Goal: Find specific page/section

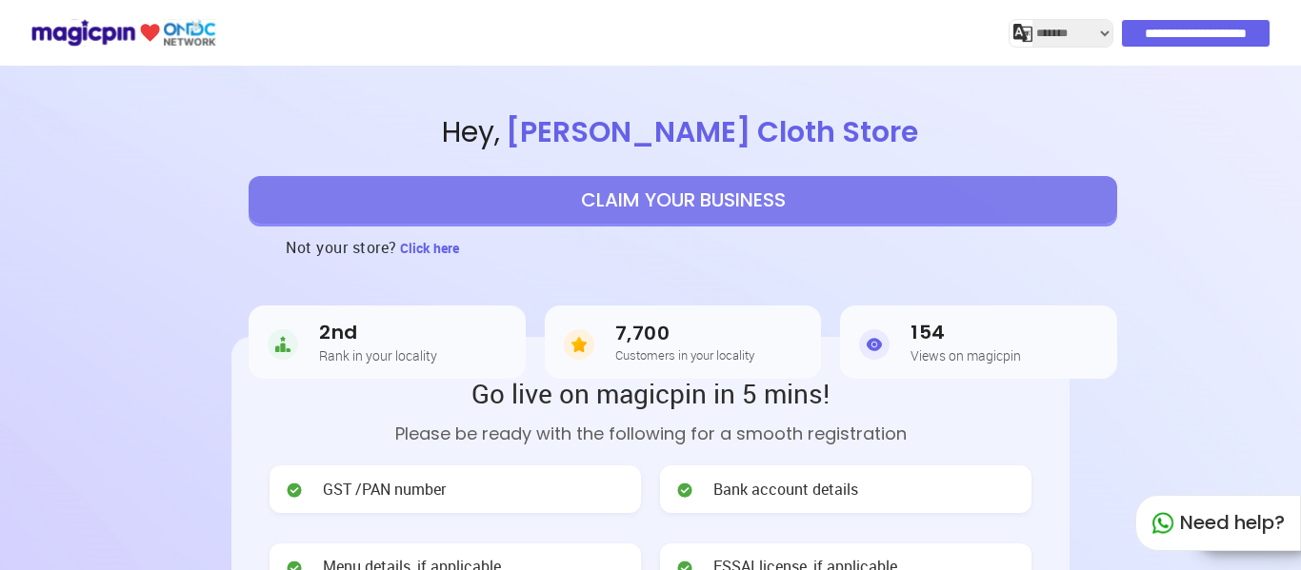
select select "*******"
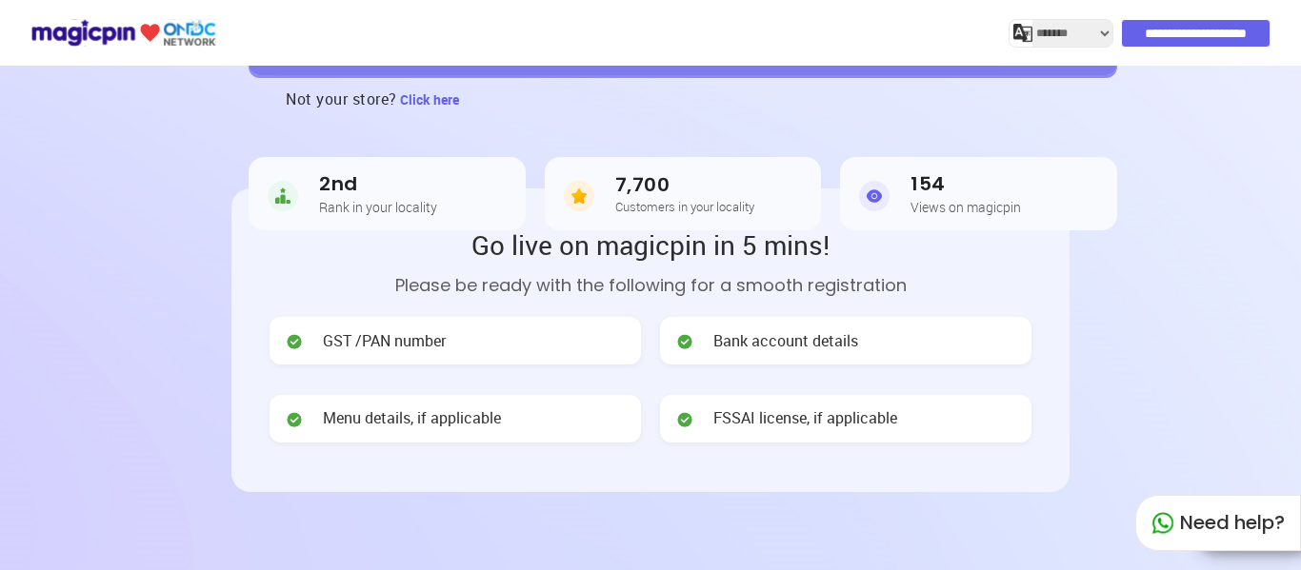
scroll to position [190, 0]
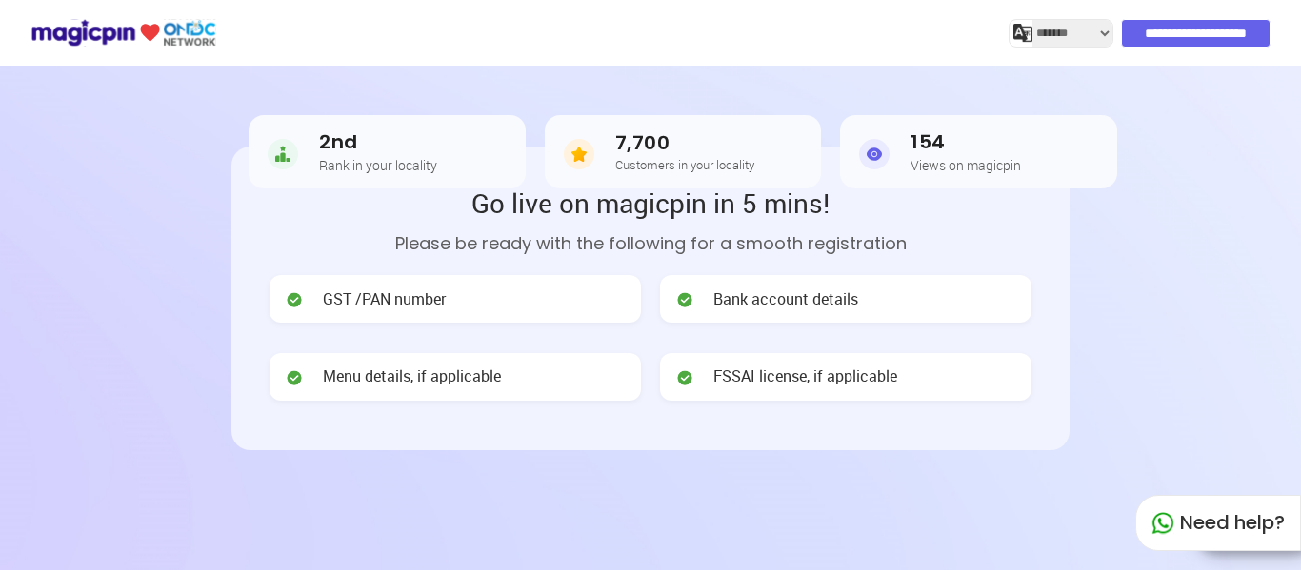
click at [437, 297] on span "GST /PAN number" at bounding box center [384, 299] width 123 height 22
click at [389, 304] on span "GST /PAN number" at bounding box center [384, 299] width 123 height 22
click at [350, 169] on h5 "Rank in your locality" at bounding box center [378, 165] width 118 height 14
drag, startPoint x: 377, startPoint y: 167, endPoint x: 394, endPoint y: 167, distance: 17.1
click at [386, 167] on h5 "Rank in your locality" at bounding box center [378, 165] width 118 height 14
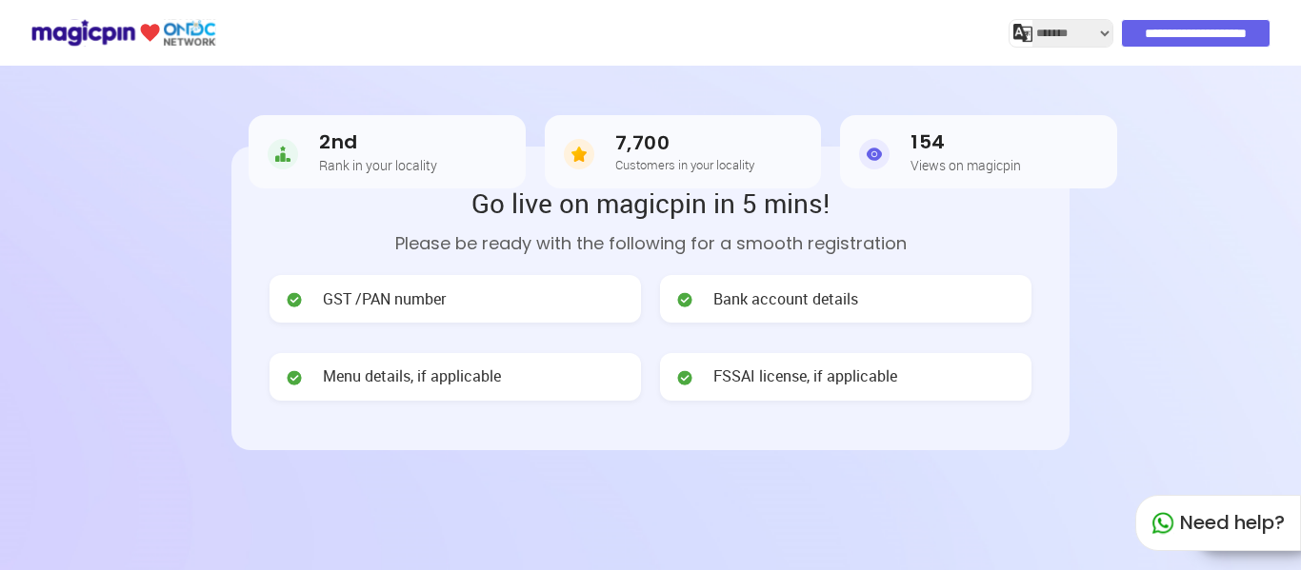
click at [619, 174] on article "7,700 Customers in your locality" at bounding box center [683, 151] width 277 height 73
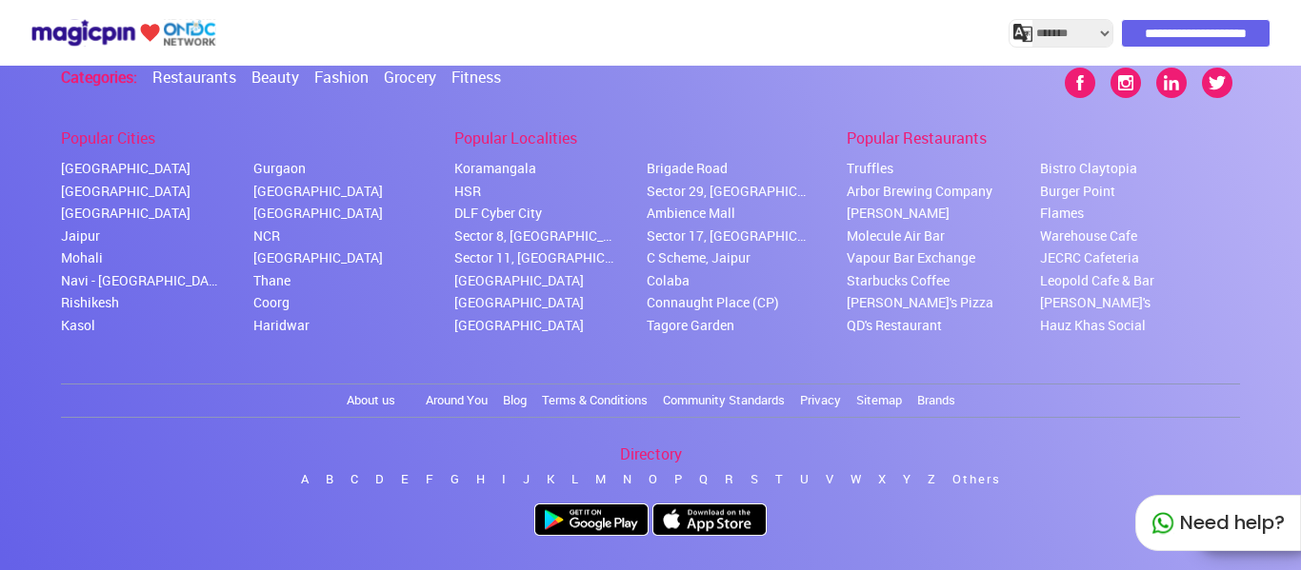
scroll to position [3878, 0]
